Goal: Task Accomplishment & Management: Manage account settings

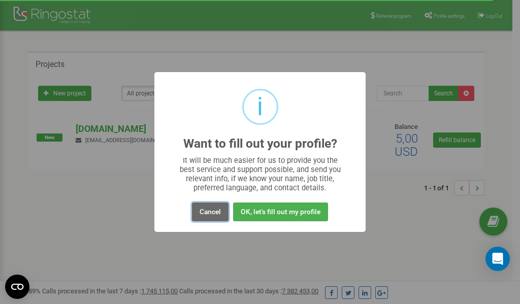
click at [208, 211] on button "Cancel" at bounding box center [210, 212] width 37 height 19
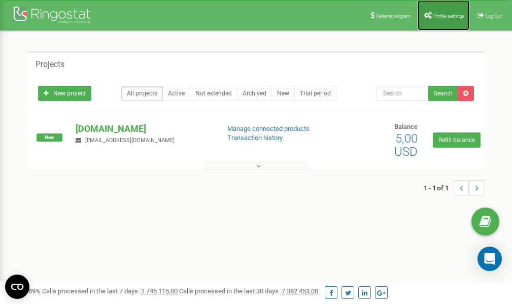
click at [434, 14] on span "Profile settings" at bounding box center [449, 16] width 31 height 6
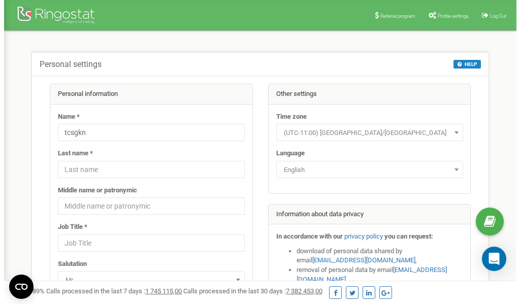
scroll to position [51, 0]
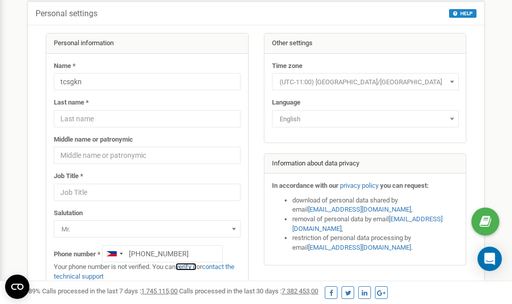
click at [190, 266] on link "verify it" at bounding box center [186, 267] width 21 height 8
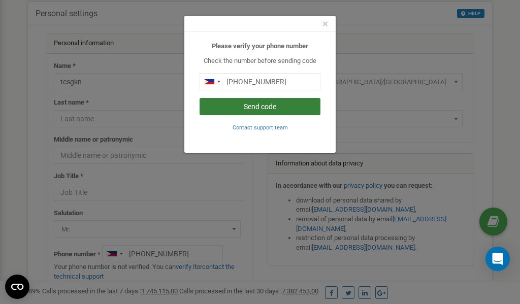
click at [263, 108] on button "Send code" at bounding box center [260, 106] width 121 height 17
